Goal: Information Seeking & Learning: Learn about a topic

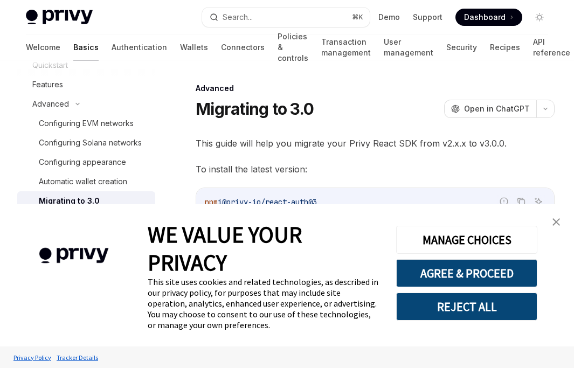
click at [561, 219] on link "close banner" at bounding box center [556, 222] width 22 height 22
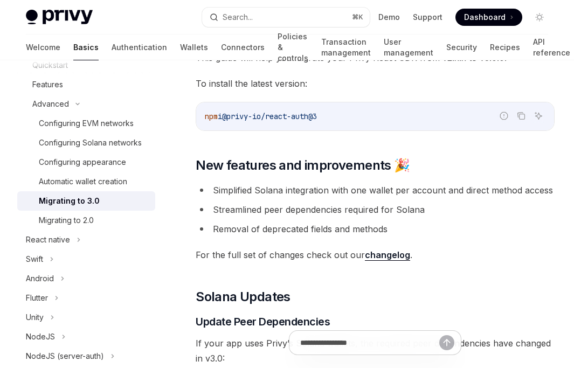
scroll to position [71, 0]
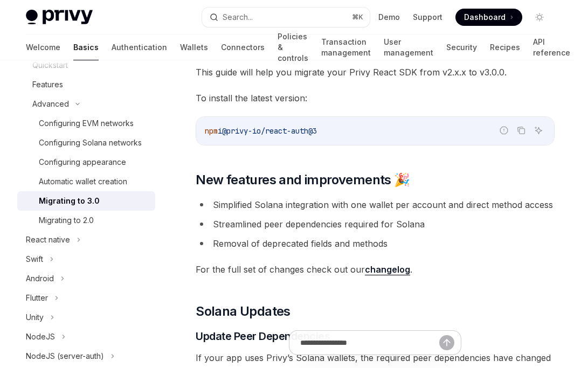
click at [384, 271] on link "changelog" at bounding box center [387, 269] width 45 height 11
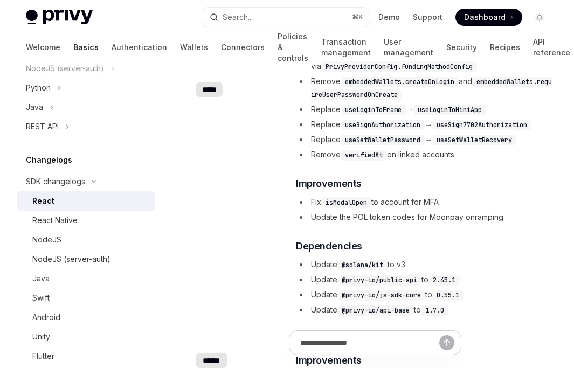
scroll to position [618, 0]
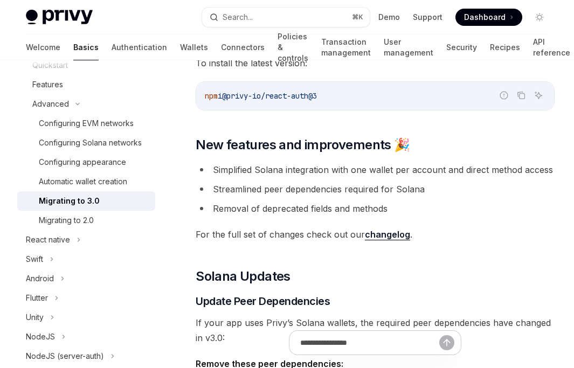
scroll to position [71, 0]
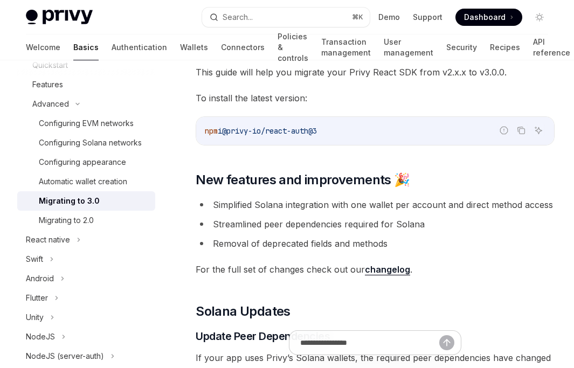
click at [391, 272] on link "changelog" at bounding box center [387, 269] width 45 height 11
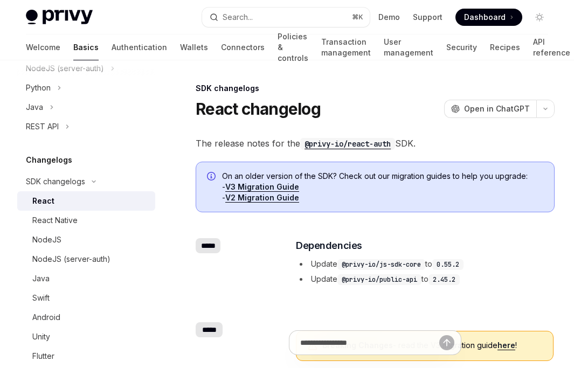
click at [268, 259] on div "​ ***** ​ Dependencies Update @privy-io/js-sdk-core to 0.55.2 Update @privy-io/…" at bounding box center [375, 263] width 359 height 84
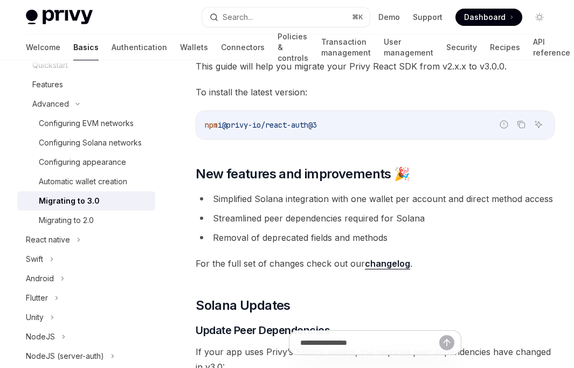
scroll to position [71, 0]
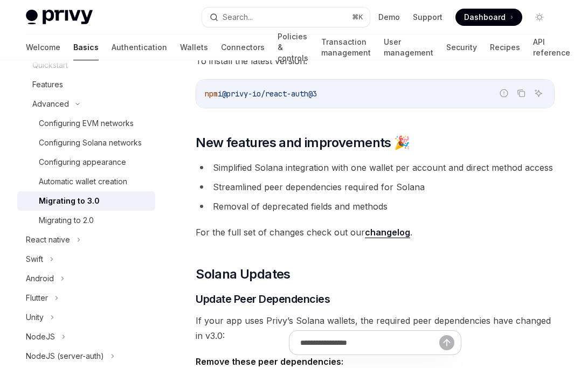
click at [388, 235] on link "changelog" at bounding box center [387, 232] width 45 height 11
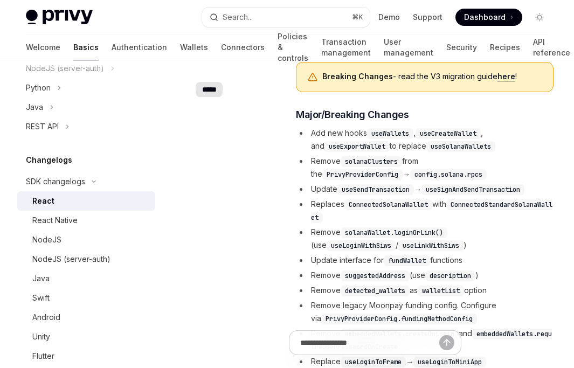
scroll to position [517, 0]
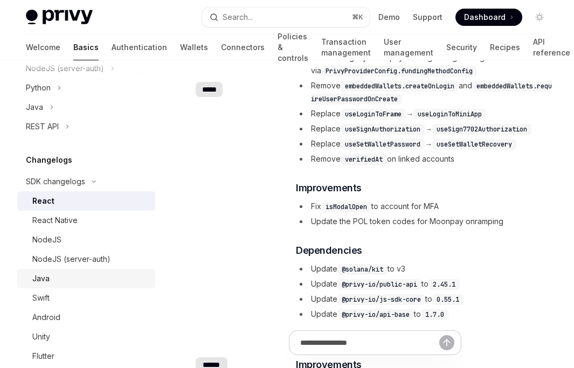
type textarea "*"
